Goal: Book appointment/travel/reservation

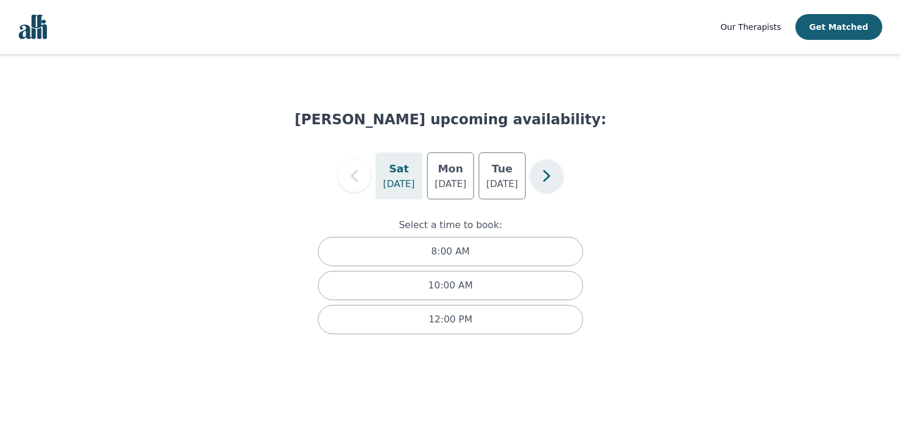
click at [554, 173] on icon "button" at bounding box center [546, 175] width 23 height 23
click at [348, 175] on icon "button" at bounding box center [354, 175] width 23 height 23
click at [456, 178] on p "Aug 25" at bounding box center [451, 184] width 32 height 14
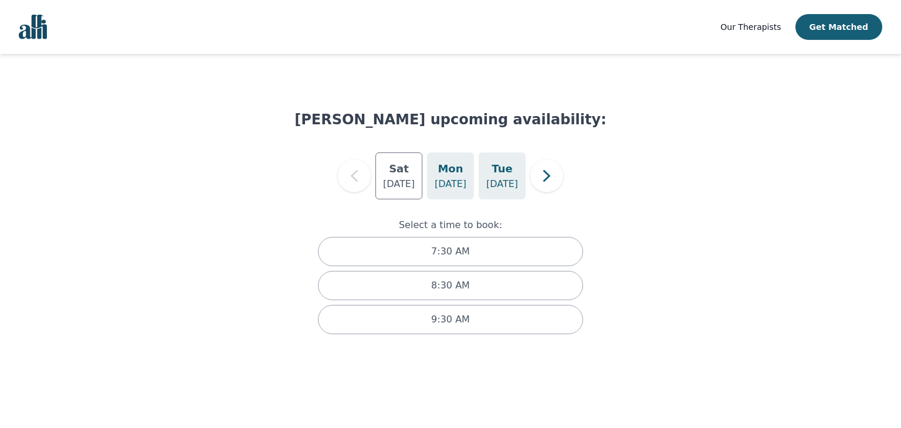
click at [512, 175] on div "Tue Aug 26" at bounding box center [502, 175] width 47 height 47
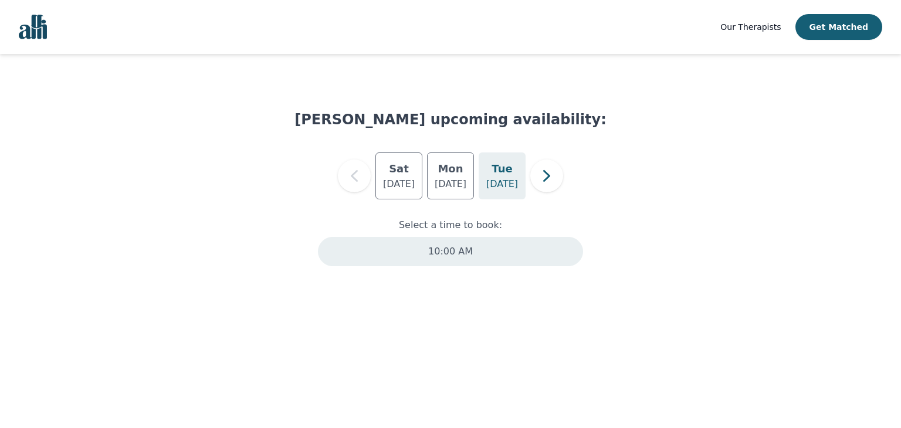
click at [444, 246] on p "10:00 AM" at bounding box center [450, 252] width 45 height 14
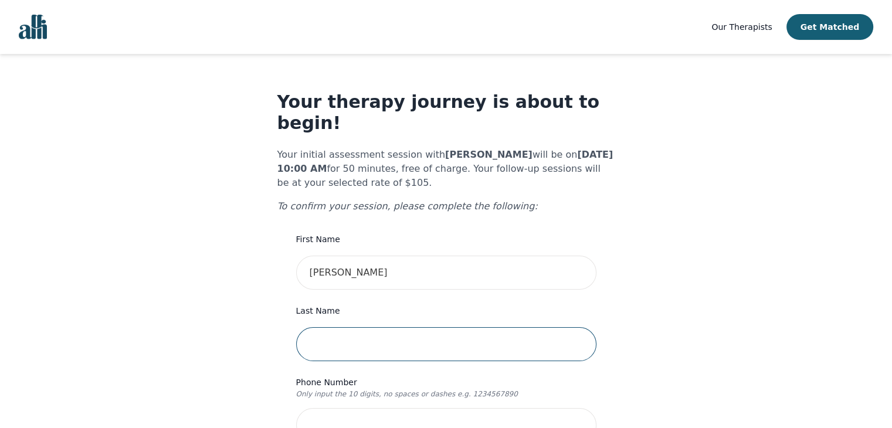
click at [365, 327] on input "text" at bounding box center [446, 344] width 300 height 34
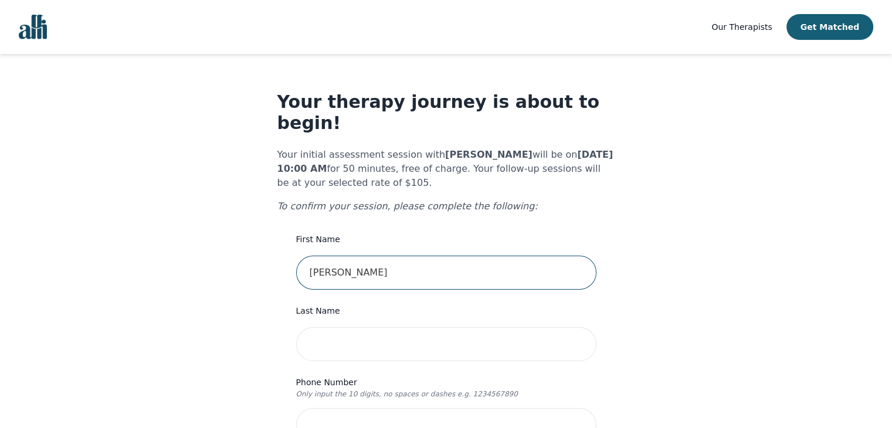
click at [406, 256] on input "Agnes Agyare" at bounding box center [446, 273] width 300 height 34
type input "Agnes"
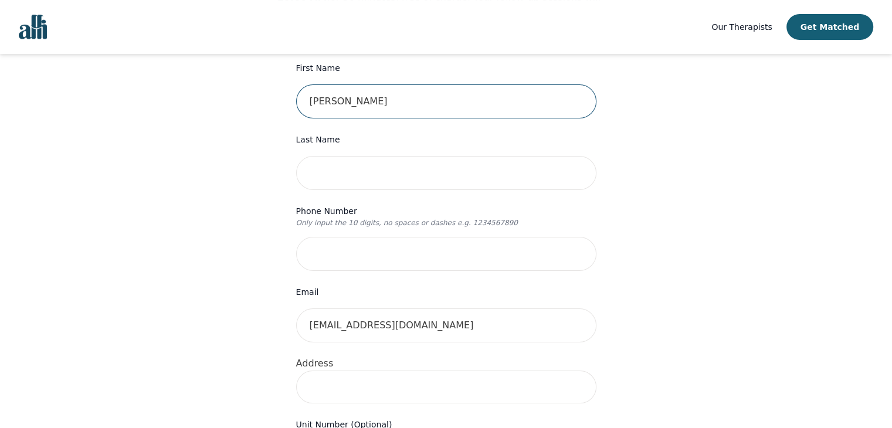
scroll to position [175, 0]
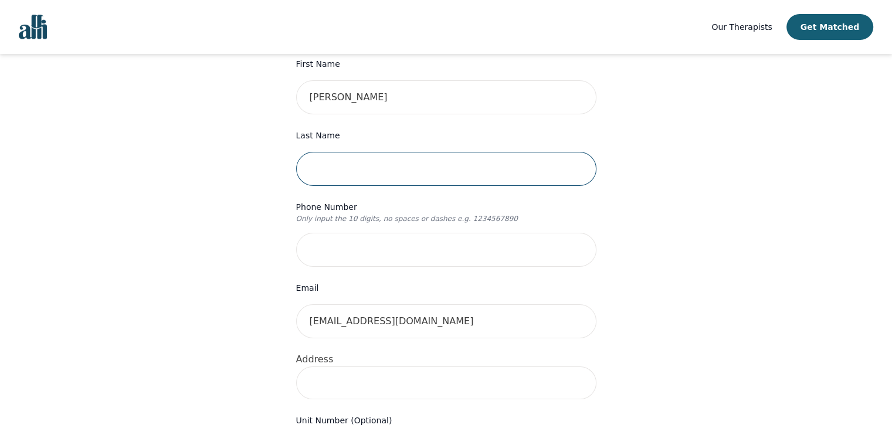
click at [351, 152] on input "text" at bounding box center [446, 169] width 300 height 34
type input "Agyare"
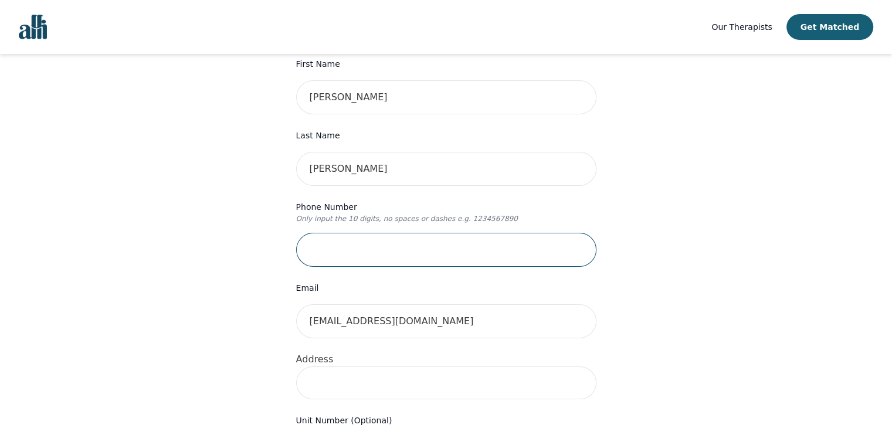
click at [301, 233] on input "tel" at bounding box center [446, 250] width 300 height 34
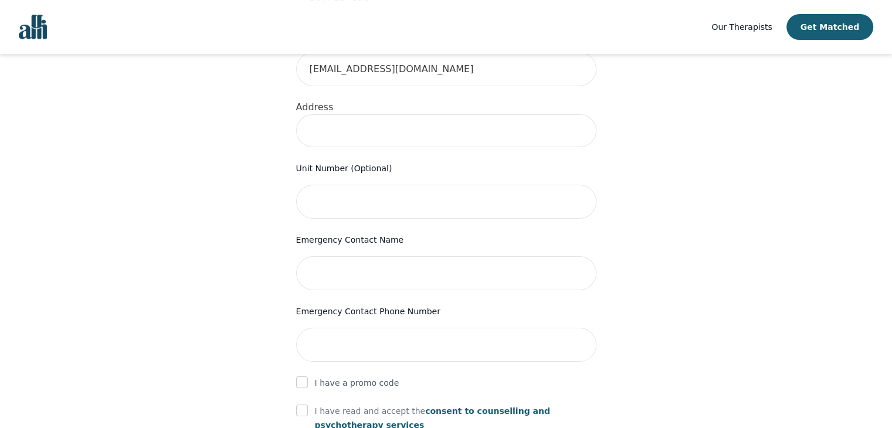
scroll to position [429, 0]
type input "5877124638"
click at [340, 113] on input at bounding box center [446, 129] width 300 height 33
click at [455, 113] on input "8619 218 St NW, Edmonton, AB T5T 6Z5, Canada" at bounding box center [446, 129] width 300 height 33
click at [452, 113] on input "8619 218 St NW, Edmonton, AB T5T 6Z5, Canada" at bounding box center [446, 129] width 300 height 33
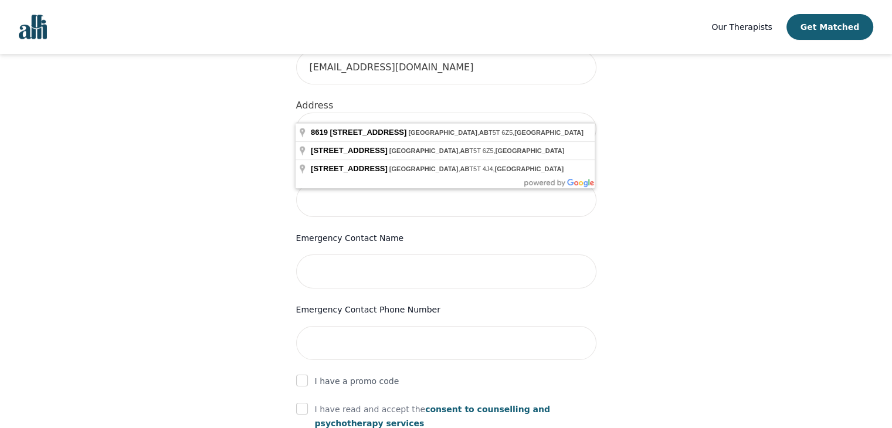
type input "8619 218 St NW, Edmonton, AB T5T 4R9, Canada"
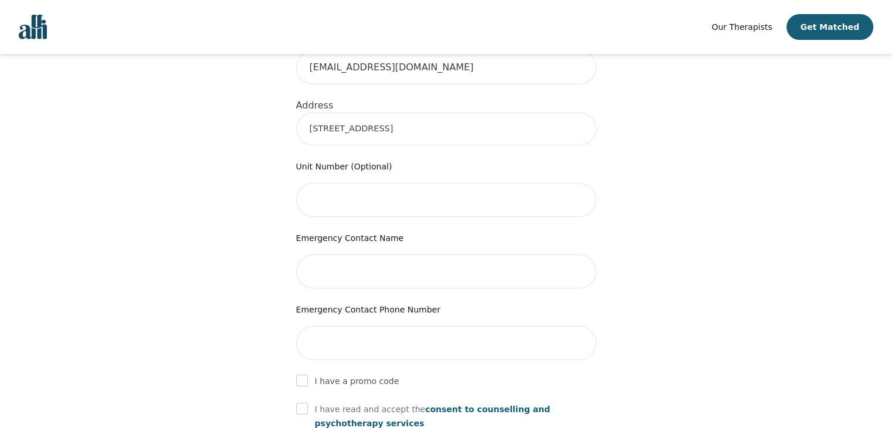
click at [640, 245] on div "Your therapy journey is about to begin! Your initial assessment session with Me…" at bounding box center [446, 151] width 864 height 1052
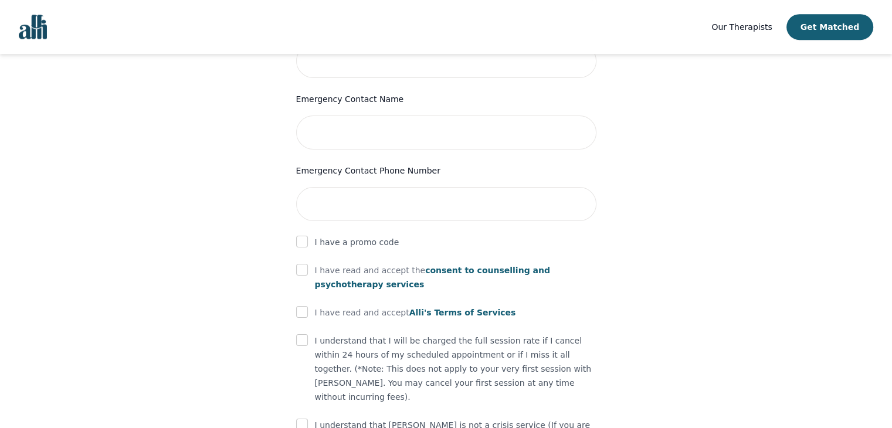
scroll to position [570, 0]
click at [375, 122] on input "text" at bounding box center [446, 131] width 300 height 34
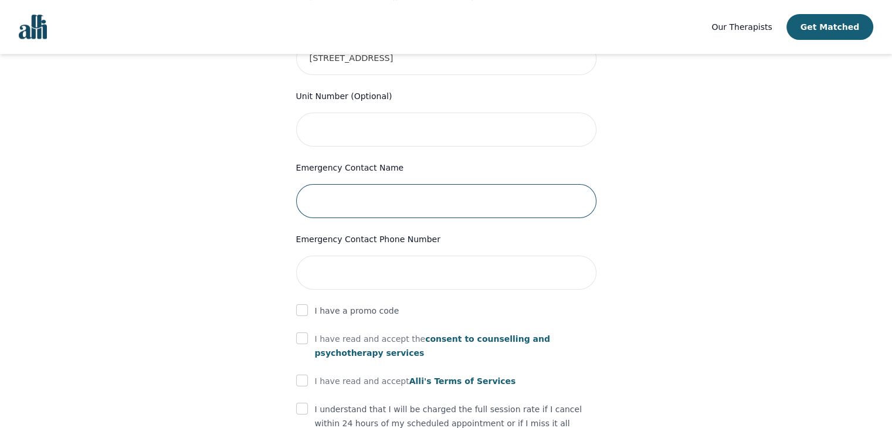
scroll to position [499, 0]
type input "Grace Nartey"
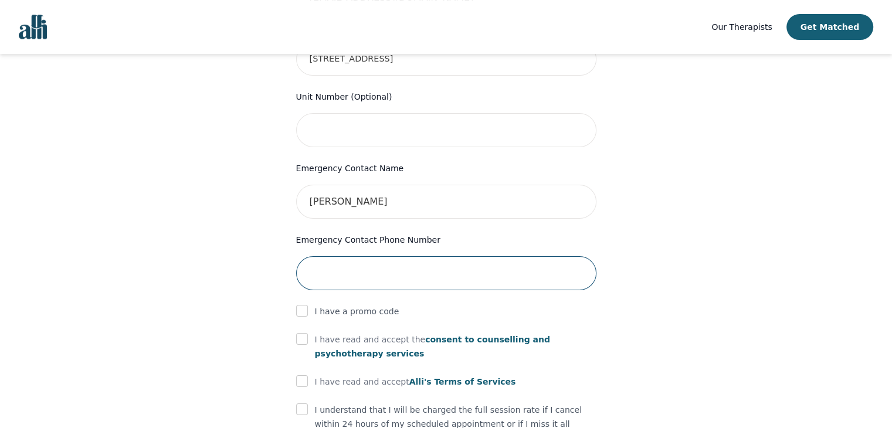
click at [366, 256] on input "tel" at bounding box center [446, 273] width 300 height 34
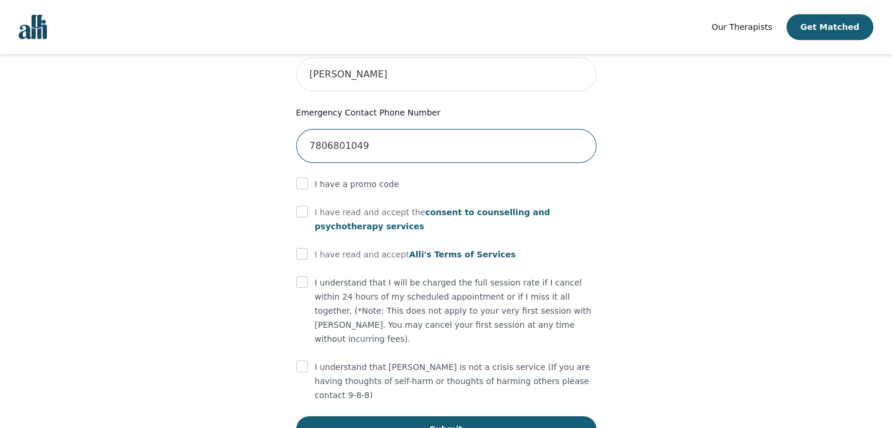
type input "7806801049"
click at [306, 206] on input "checkbox" at bounding box center [302, 212] width 12 height 12
checkbox input "true"
click at [310, 248] on div "I have read and accept Alli's Terms of Services" at bounding box center [446, 255] width 300 height 14
click at [304, 248] on input "checkbox" at bounding box center [302, 254] width 12 height 12
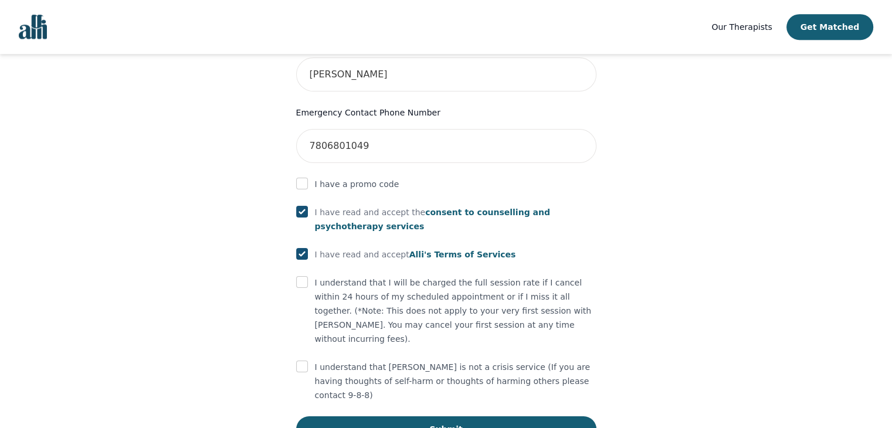
checkbox input "true"
click at [300, 276] on input "checkbox" at bounding box center [302, 282] width 12 height 12
checkbox input "true"
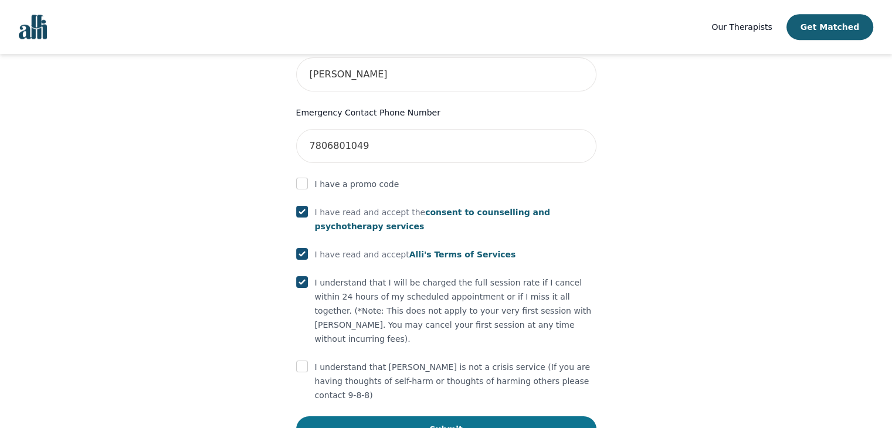
click at [526, 416] on button "Submit" at bounding box center [446, 429] width 300 height 26
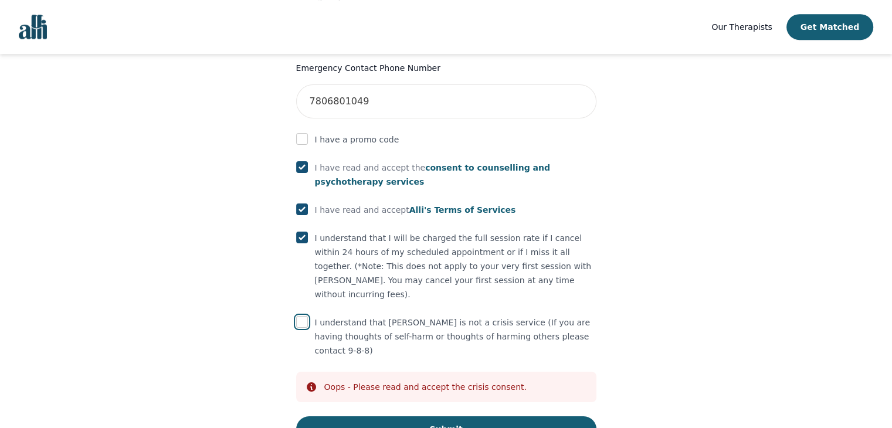
click at [299, 316] on input "checkbox" at bounding box center [302, 322] width 12 height 12
checkbox input "true"
click at [396, 416] on button "Submit" at bounding box center [446, 429] width 300 height 26
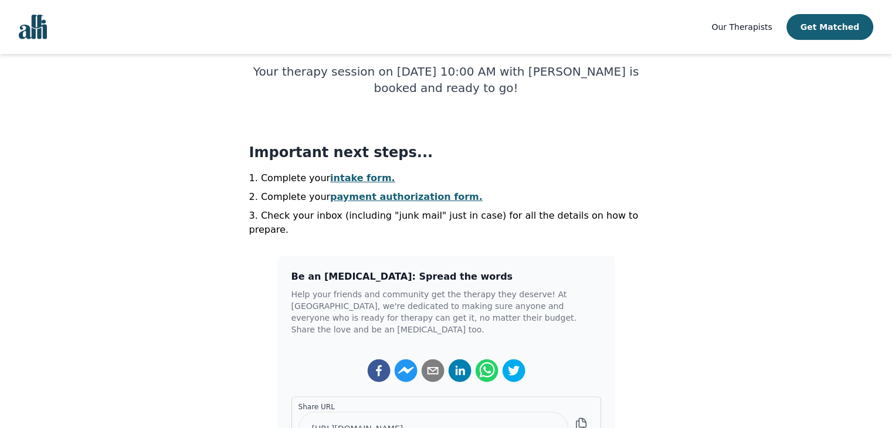
scroll to position [197, 0]
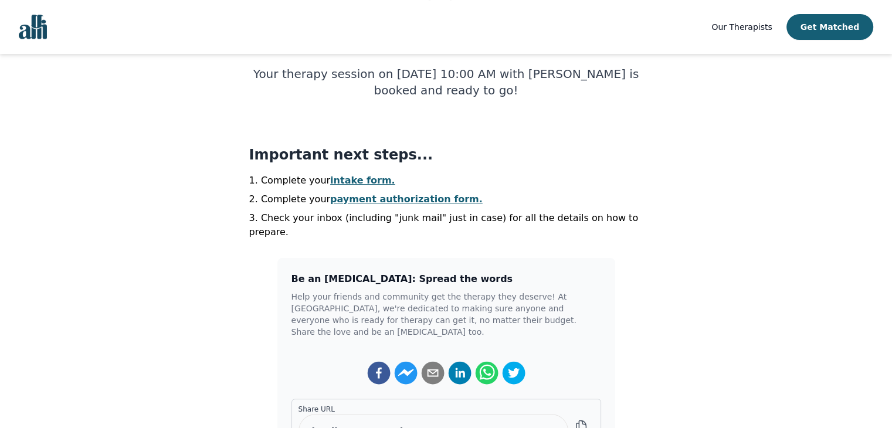
click at [348, 181] on link "intake form." at bounding box center [362, 180] width 65 height 11
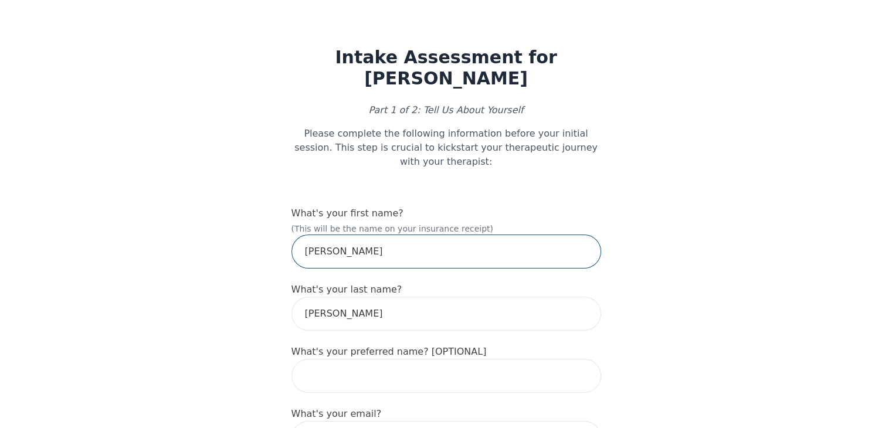
click at [382, 235] on input "Agnes" at bounding box center [447, 252] width 310 height 34
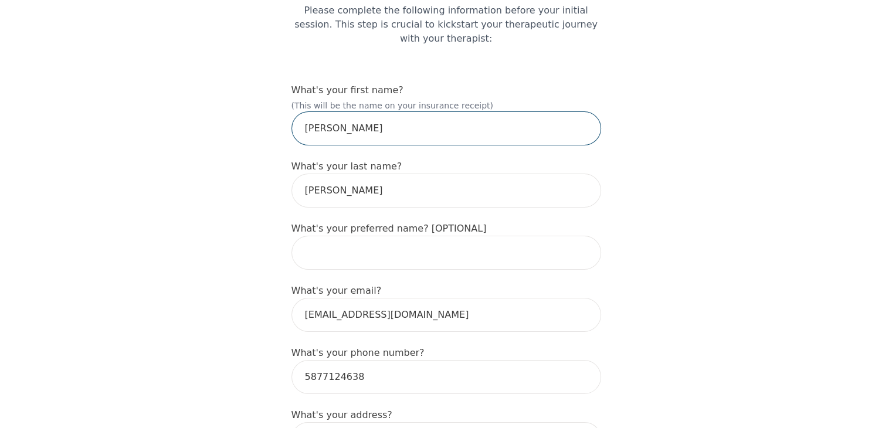
scroll to position [124, 0]
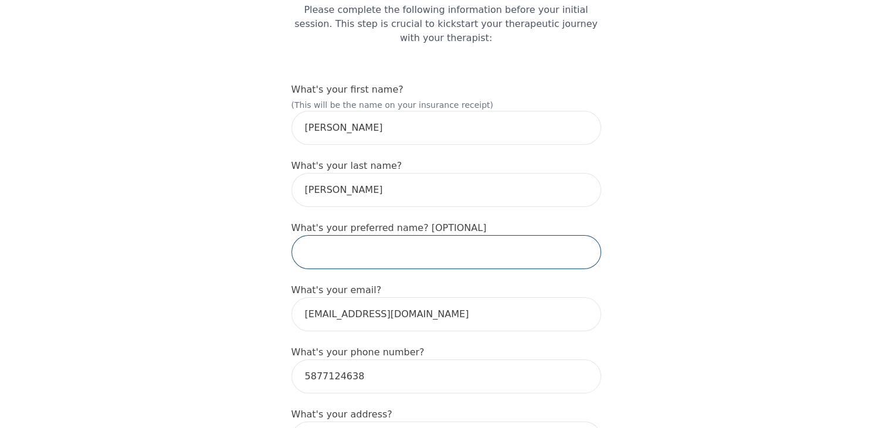
click at [337, 235] on input "text" at bounding box center [447, 252] width 310 height 34
type input "Agnes"
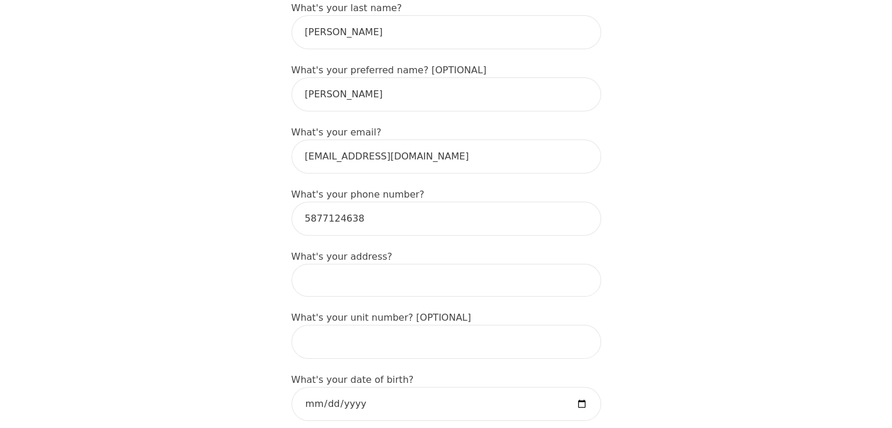
scroll to position [283, 0]
click at [338, 263] on input at bounding box center [447, 279] width 310 height 33
click at [446, 263] on input "8619 218 St NW, Edmonton, AB T5T 6Z5, Canada" at bounding box center [447, 279] width 310 height 33
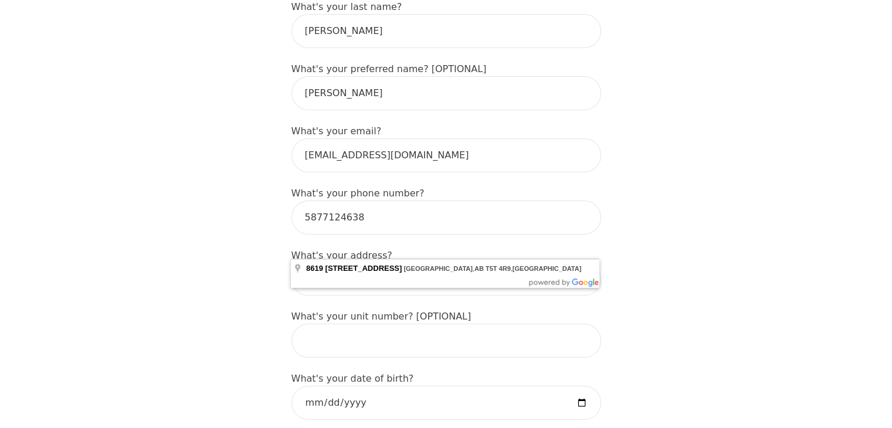
type input "8619 218 St NW, Edmonton, AB T5T 4R9, Canada"
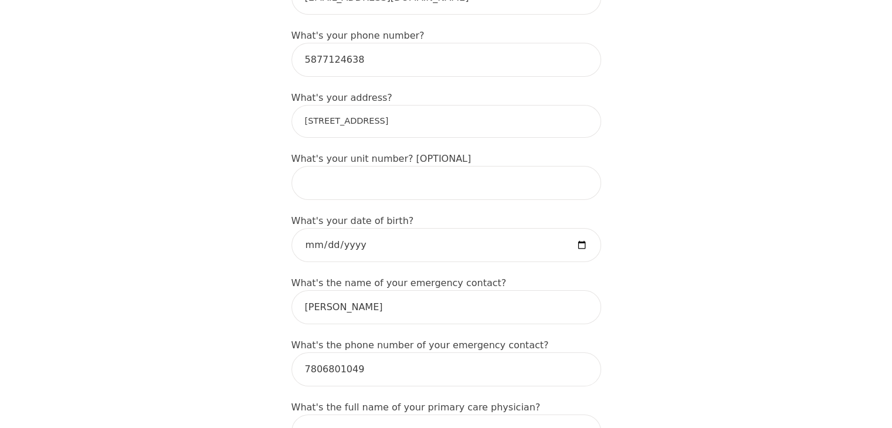
scroll to position [456, 0]
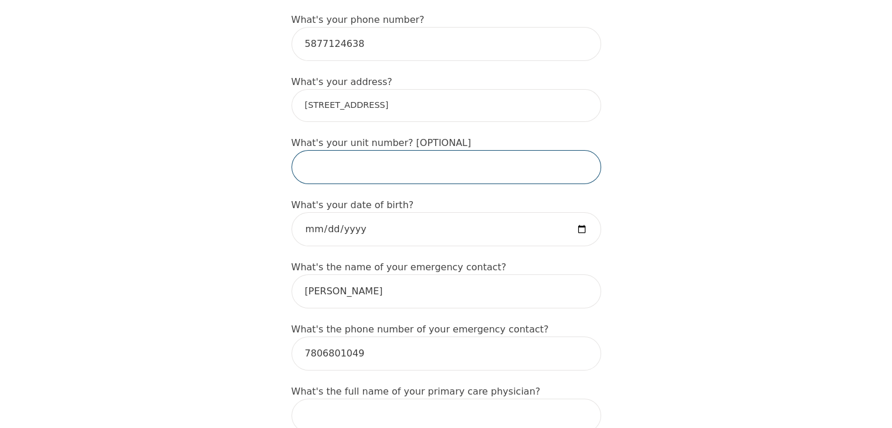
click at [385, 150] on input "text" at bounding box center [447, 167] width 310 height 34
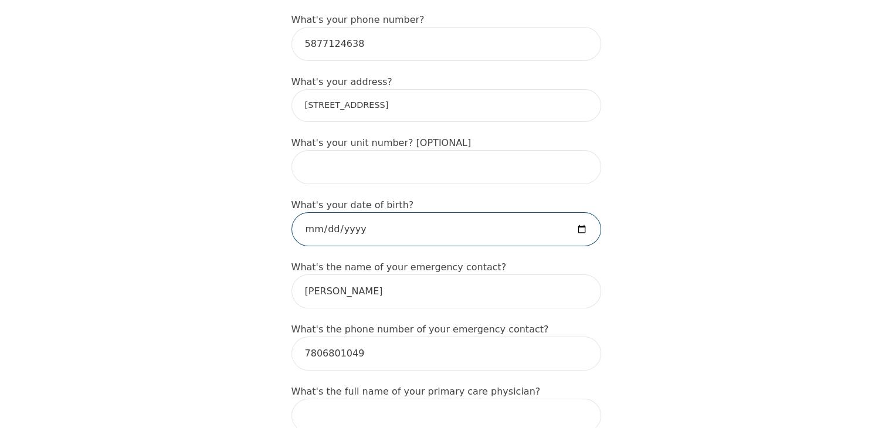
click at [347, 212] on input "date" at bounding box center [447, 229] width 310 height 34
type input "1988-02-07"
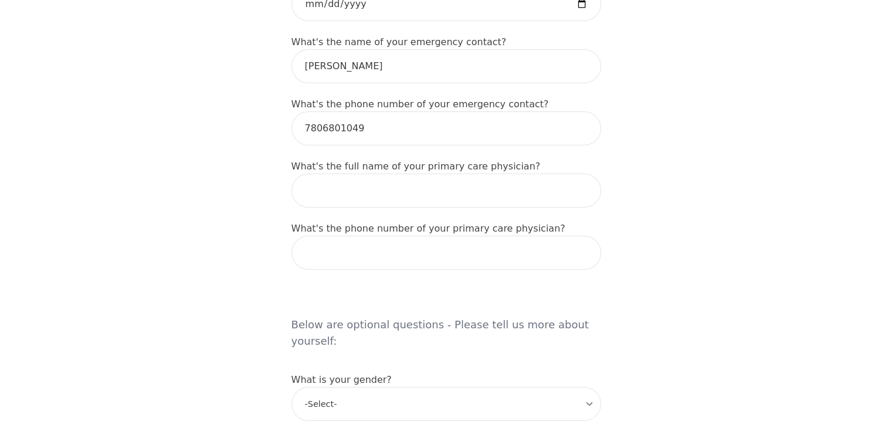
scroll to position [684, 0]
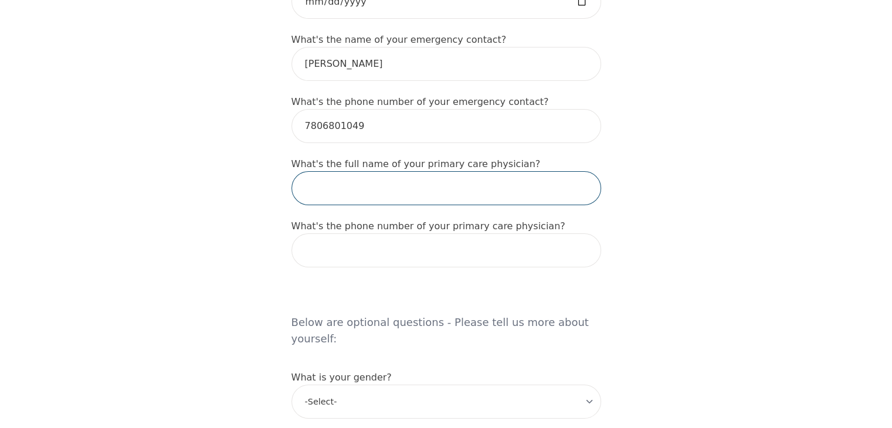
click at [420, 171] on input "text" at bounding box center [447, 188] width 310 height 34
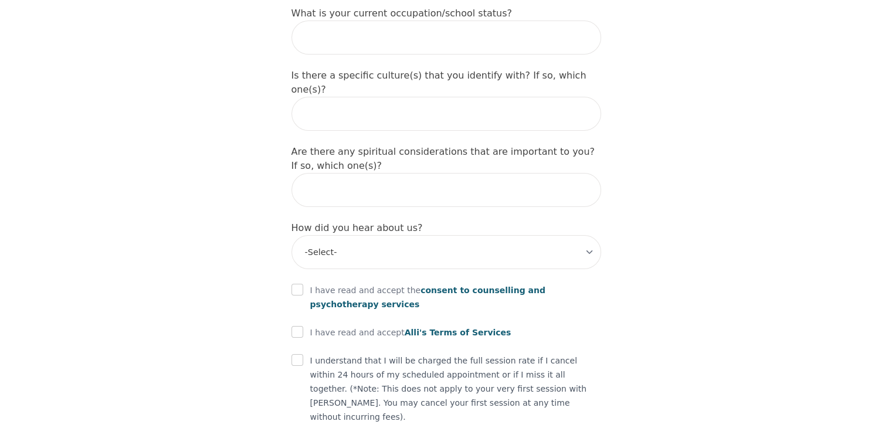
scroll to position [1323, 0]
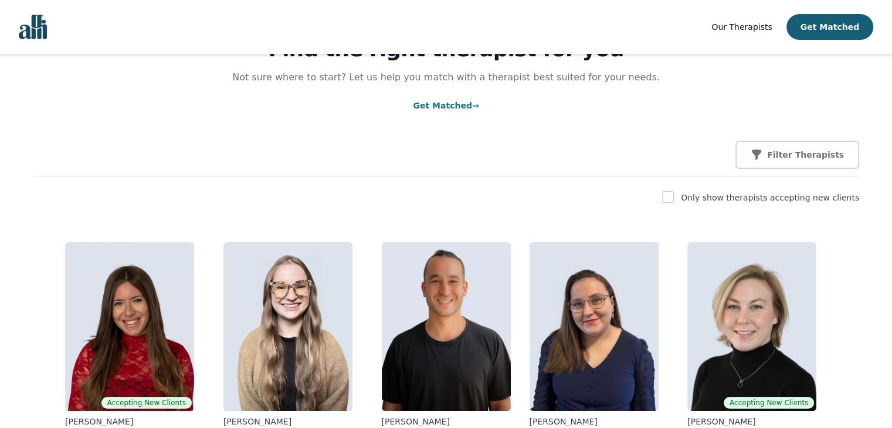
scroll to position [74, 0]
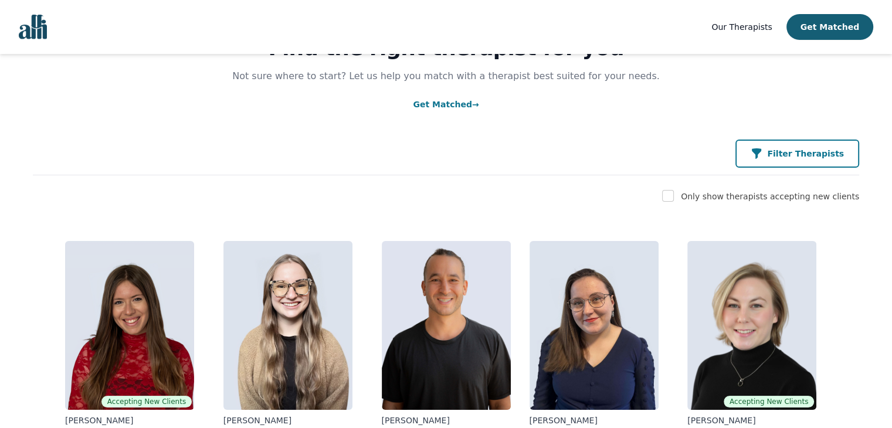
click at [820, 161] on button "Filter Therapists" at bounding box center [798, 154] width 124 height 28
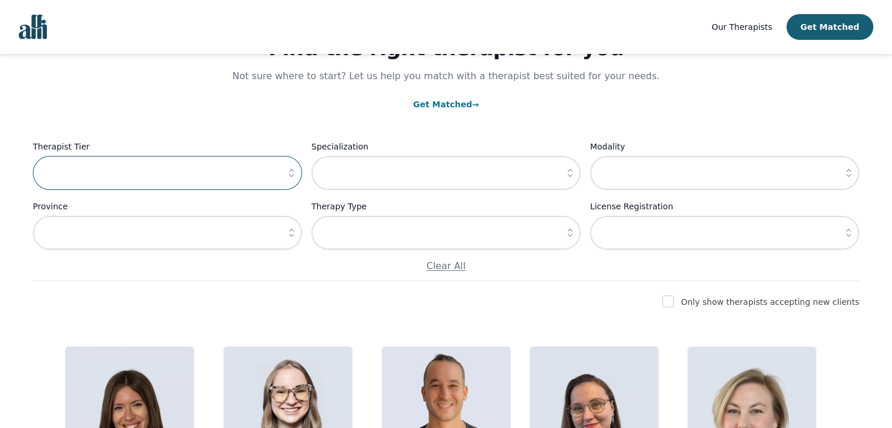
click at [155, 164] on input "text" at bounding box center [167, 173] width 269 height 34
click at [357, 238] on input "text" at bounding box center [445, 233] width 269 height 34
click at [230, 242] on input "text" at bounding box center [167, 233] width 269 height 34
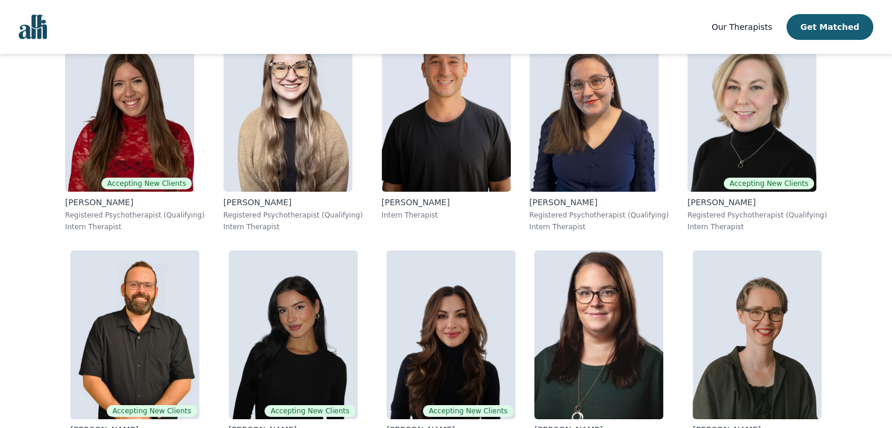
scroll to position [398, 0]
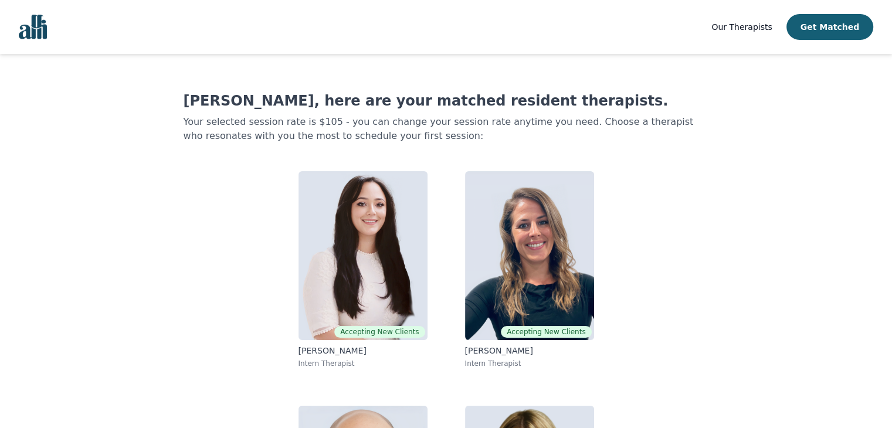
scroll to position [184, 0]
